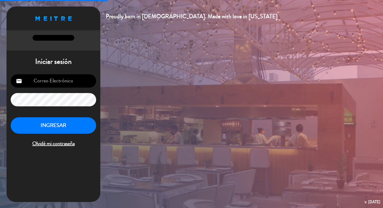
type input "[EMAIL_ADDRESS][DOMAIN_NAME]"
click at [63, 129] on button "INGRESAR" at bounding box center [53, 125] width 85 height 16
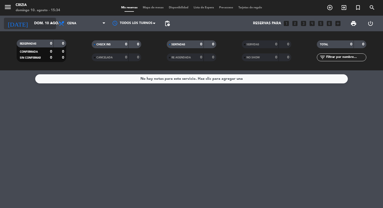
click at [51, 20] on icon "arrow_drop_down" at bounding box center [51, 23] width 6 height 6
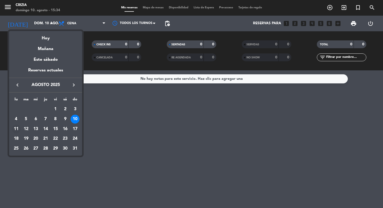
click at [16, 126] on div "11" at bounding box center [16, 128] width 9 height 9
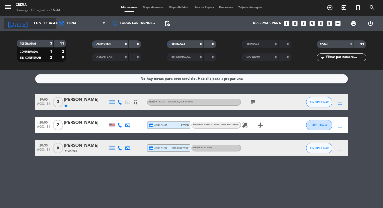
click at [51, 28] on input "lun. 11 ago." at bounding box center [55, 23] width 47 height 9
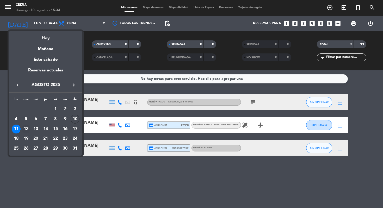
click at [26, 128] on div "12" at bounding box center [26, 128] width 9 height 9
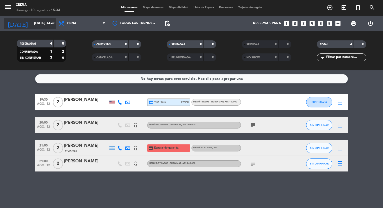
click at [54, 24] on icon "arrow_drop_down" at bounding box center [51, 23] width 6 height 6
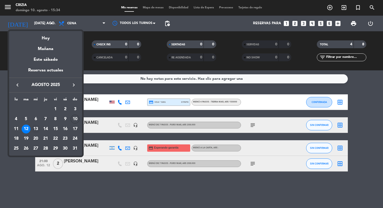
click at [35, 130] on div "13" at bounding box center [35, 128] width 9 height 9
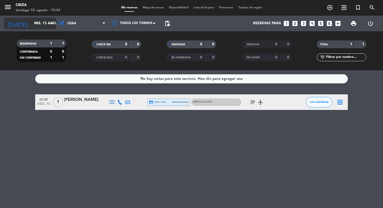
click at [53, 26] on icon "arrow_drop_down" at bounding box center [51, 23] width 6 height 6
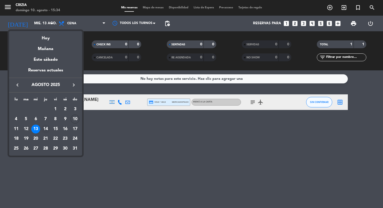
click at [45, 131] on div "14" at bounding box center [45, 128] width 9 height 9
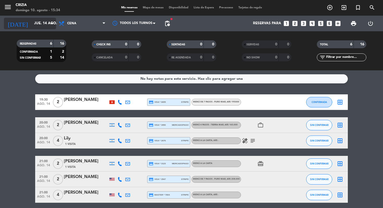
click at [52, 25] on icon "arrow_drop_down" at bounding box center [51, 23] width 6 height 6
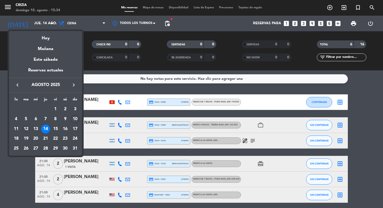
click at [26, 128] on div "12" at bounding box center [26, 128] width 9 height 9
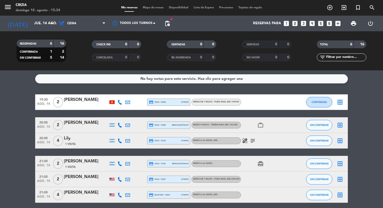
type input "[DATE] ago."
